Goal: Information Seeking & Learning: Find specific fact

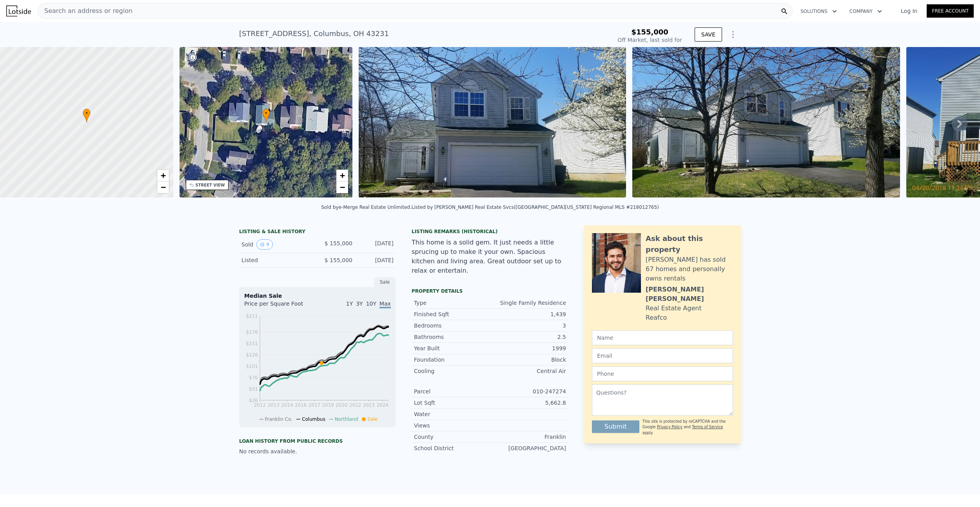
click at [307, 36] on div "[STREET_ADDRESS]" at bounding box center [314, 33] width 150 height 11
type input "$ 350,000"
type input "$ 164,983"
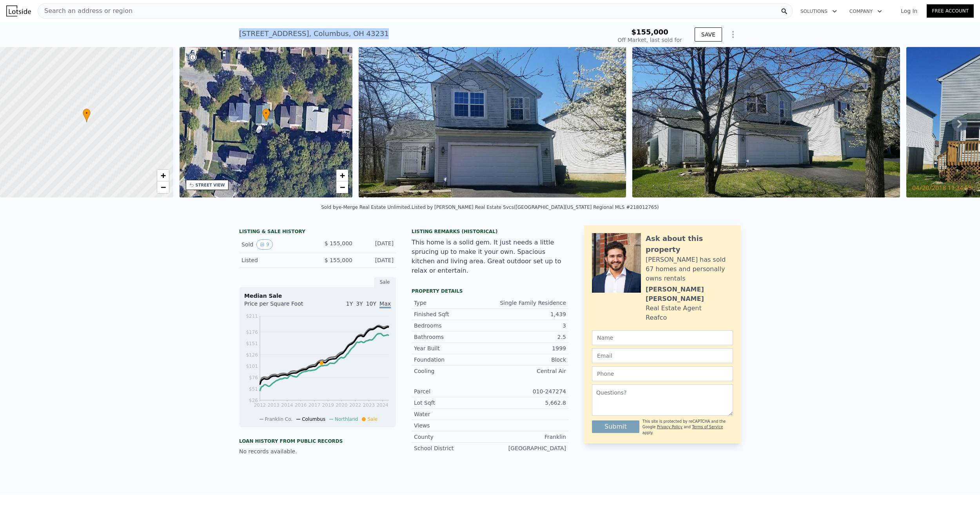
click at [341, 243] on div "Sold 9 $ 155,000 [DATE]" at bounding box center [317, 244] width 157 height 17
click at [140, 98] on div at bounding box center [87, 122] width 208 height 181
click at [92, 110] on div at bounding box center [87, 122] width 208 height 181
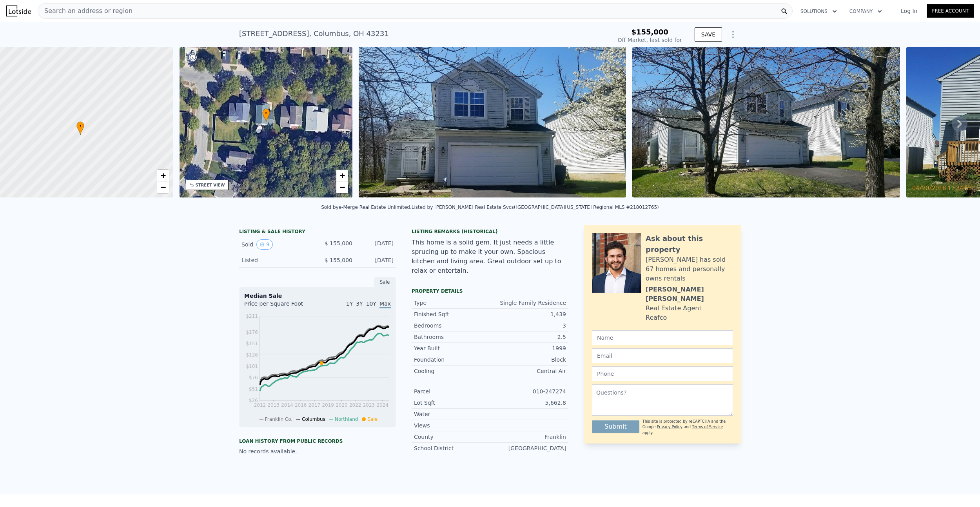
click at [92, 110] on div at bounding box center [87, 122] width 208 height 181
click at [90, 136] on div at bounding box center [87, 122] width 208 height 181
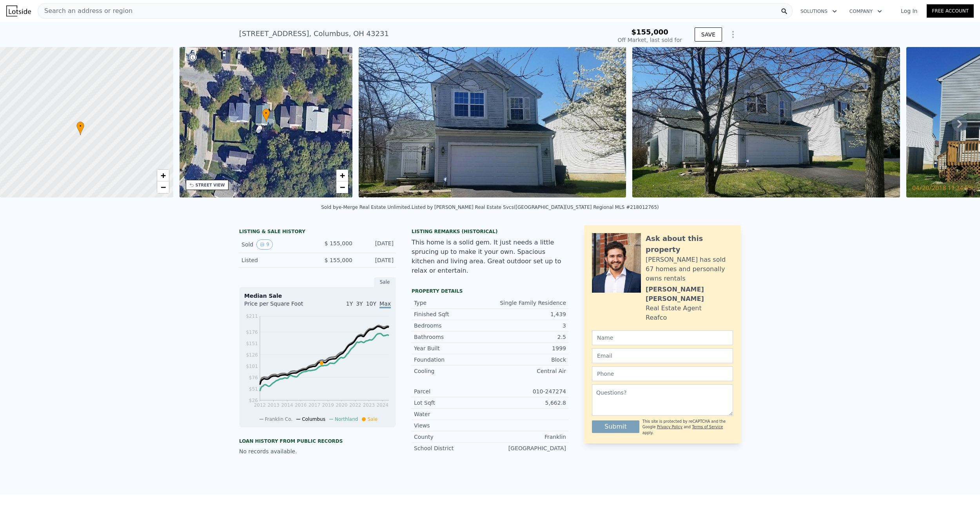
click at [90, 136] on div at bounding box center [87, 122] width 208 height 181
drag, startPoint x: 70, startPoint y: 136, endPoint x: 80, endPoint y: 114, distance: 23.5
click at [80, 114] on div at bounding box center [88, 121] width 208 height 181
click at [80, 114] on div at bounding box center [87, 122] width 208 height 181
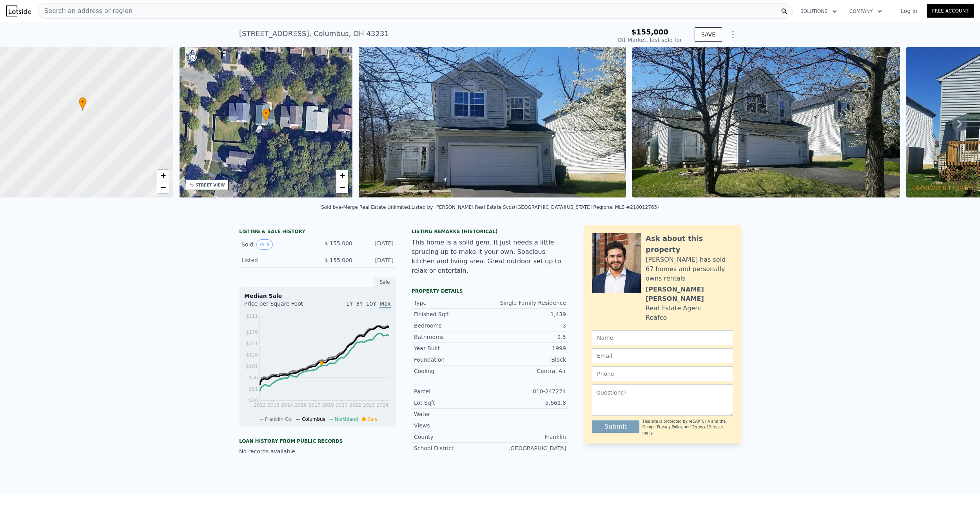
click at [80, 114] on div at bounding box center [87, 122] width 208 height 181
click at [89, 119] on div at bounding box center [87, 122] width 208 height 181
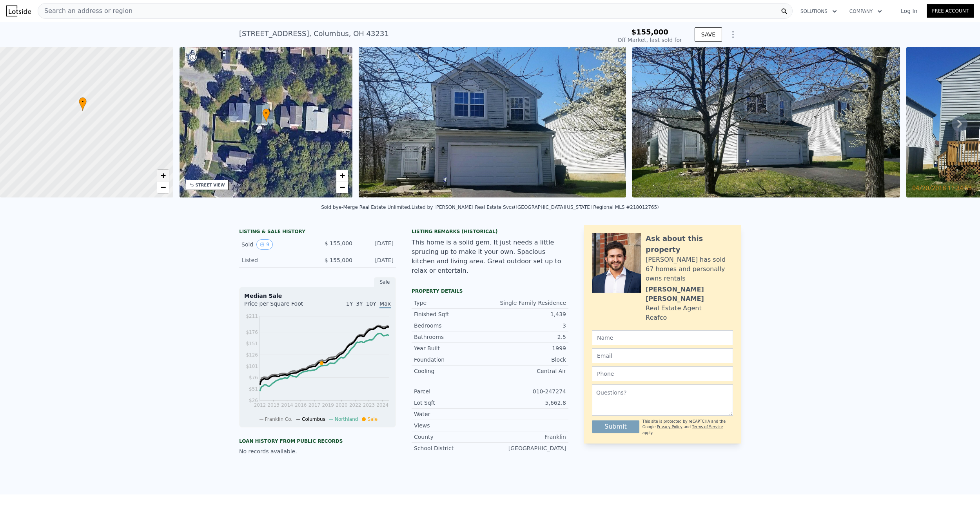
click at [167, 172] on link "+" at bounding box center [163, 176] width 12 height 12
drag, startPoint x: 111, startPoint y: 111, endPoint x: 120, endPoint y: 141, distance: 31.7
click at [120, 141] on div at bounding box center [87, 122] width 208 height 181
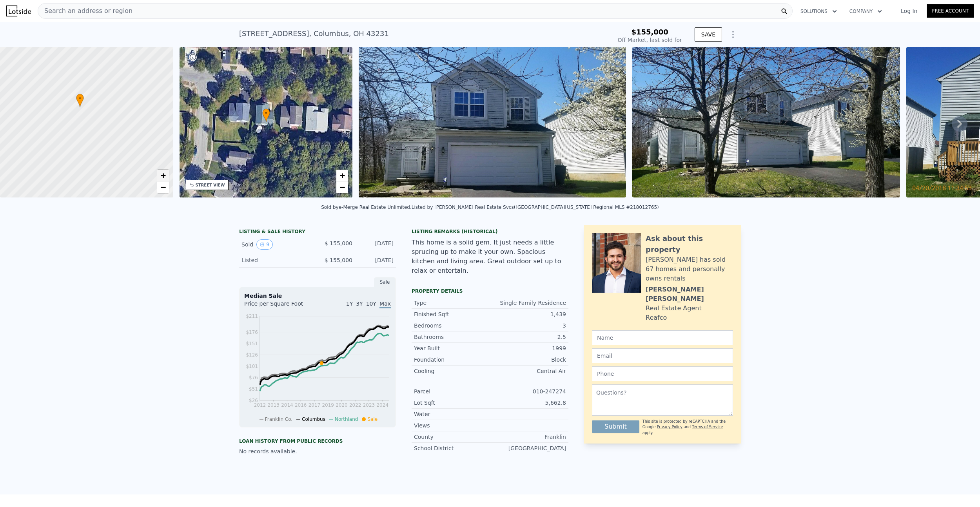
click at [166, 174] on link "+" at bounding box center [163, 176] width 12 height 12
drag, startPoint x: 114, startPoint y: 134, endPoint x: 129, endPoint y: 135, distance: 14.2
click at [129, 135] on div at bounding box center [87, 122] width 208 height 181
click at [137, 104] on div at bounding box center [87, 122] width 208 height 181
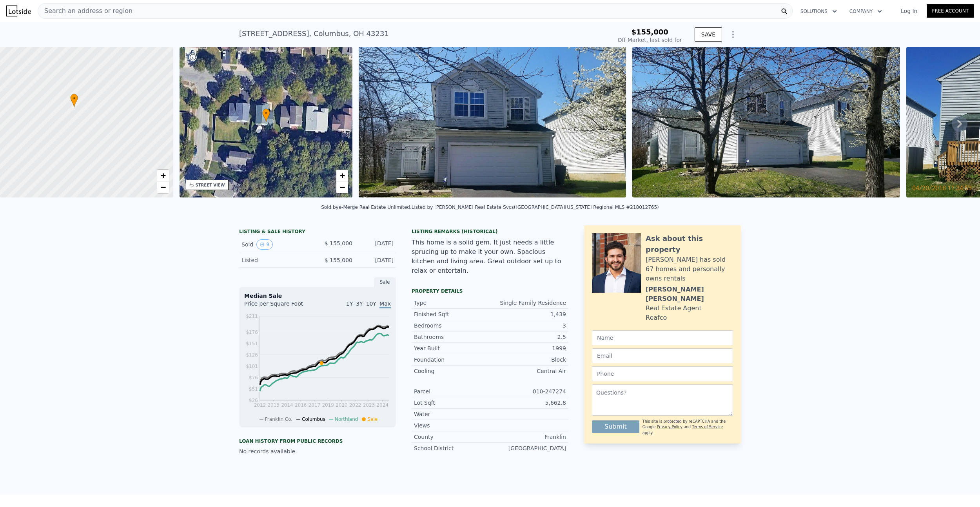
drag, startPoint x: 112, startPoint y: 102, endPoint x: 153, endPoint y: 113, distance: 42.5
click at [152, 113] on div at bounding box center [87, 122] width 208 height 181
click at [283, 32] on div "[STREET_ADDRESS]" at bounding box center [314, 33] width 150 height 11
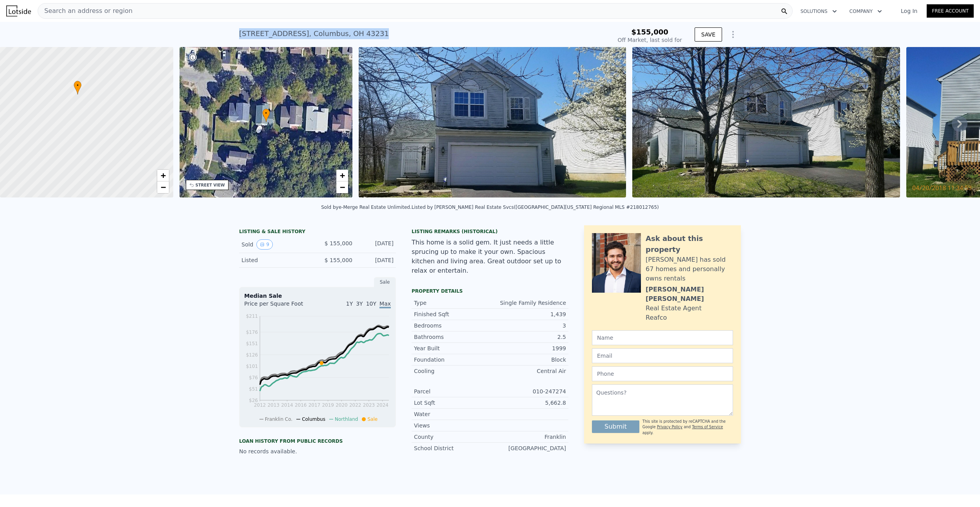
copy div "[STREET_ADDRESS] Sold [DATE] for $155k"
